Goal: Navigation & Orientation: Go to known website

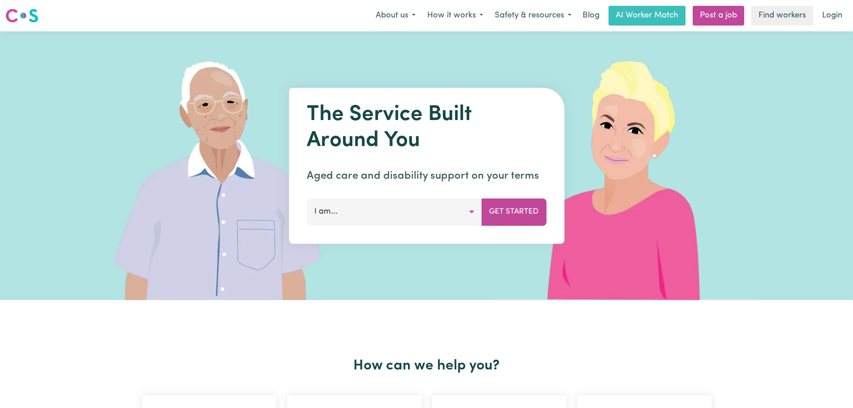
click at [836, 14] on link "Login" at bounding box center [831, 16] width 31 height 20
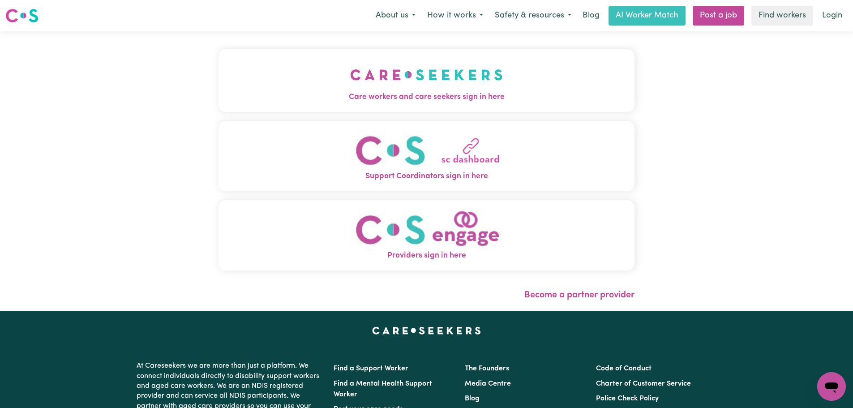
click at [277, 68] on button "Care workers and care seekers sign in here" at bounding box center [426, 80] width 416 height 63
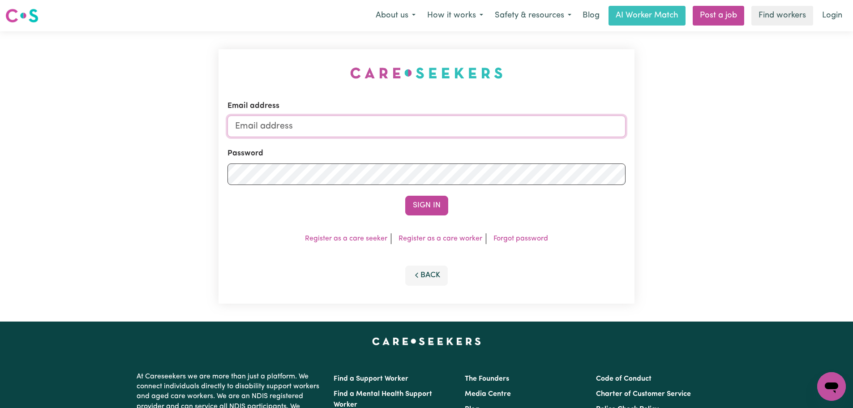
type input "[PERSON_NAME][EMAIL_ADDRESS][DOMAIN_NAME]"
click at [417, 202] on button "Sign In" at bounding box center [426, 206] width 43 height 20
